Goal: Find specific page/section: Find specific page/section

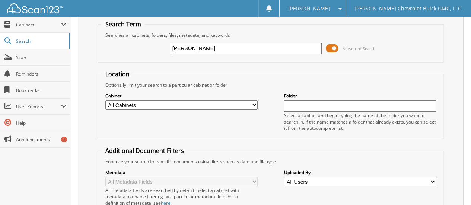
scroll to position [37, 0]
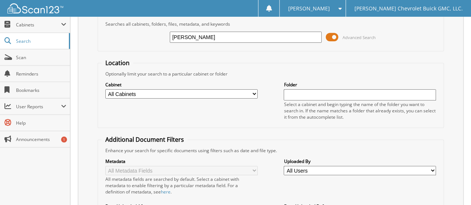
type input "[PERSON_NAME]"
click at [138, 93] on select "All Cabinets ACCOUNTS PAYABLE CAR DEALS EXTENDED WARRANTY & 3M PARTS SERVICE RO…" at bounding box center [181, 93] width 152 height 9
select select "32623"
click at [105, 89] on select "All Cabinets ACCOUNTS PAYABLE CAR DEALS EXTENDED WARRANTY & 3M PARTS SERVICE RO…" at bounding box center [181, 93] width 152 height 9
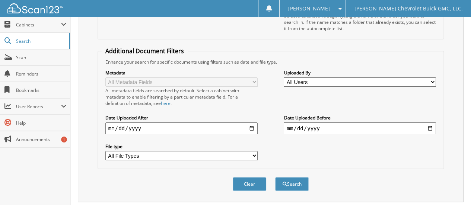
scroll to position [137, 0]
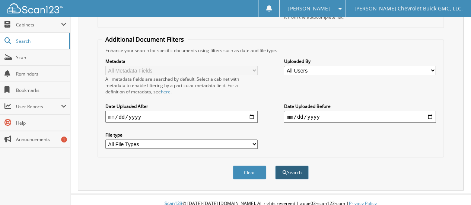
click at [288, 166] on button "Search" at bounding box center [291, 173] width 33 height 14
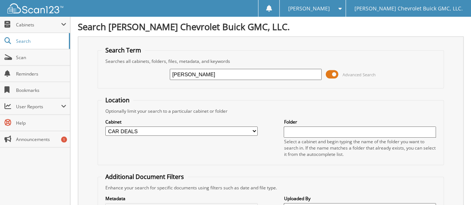
click at [194, 72] on input "[PERSON_NAME]" at bounding box center [246, 74] width 152 height 11
type input "b"
type input "26034A"
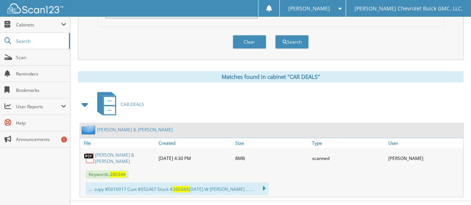
scroll to position [272, 0]
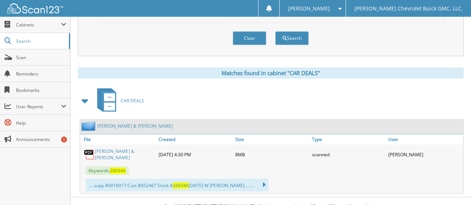
click at [112, 148] on link "[PERSON_NAME] & [PERSON_NAME]" at bounding box center [125, 154] width 60 height 13
click at [321, 9] on span "[PERSON_NAME]" at bounding box center [309, 8] width 42 height 4
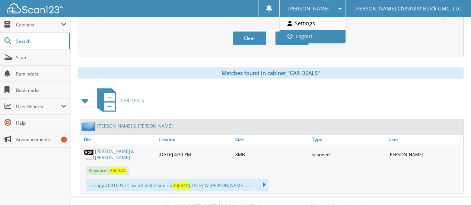
click at [324, 36] on link "Logout" at bounding box center [311, 36] width 65 height 13
